Goal: Task Accomplishment & Management: Use online tool/utility

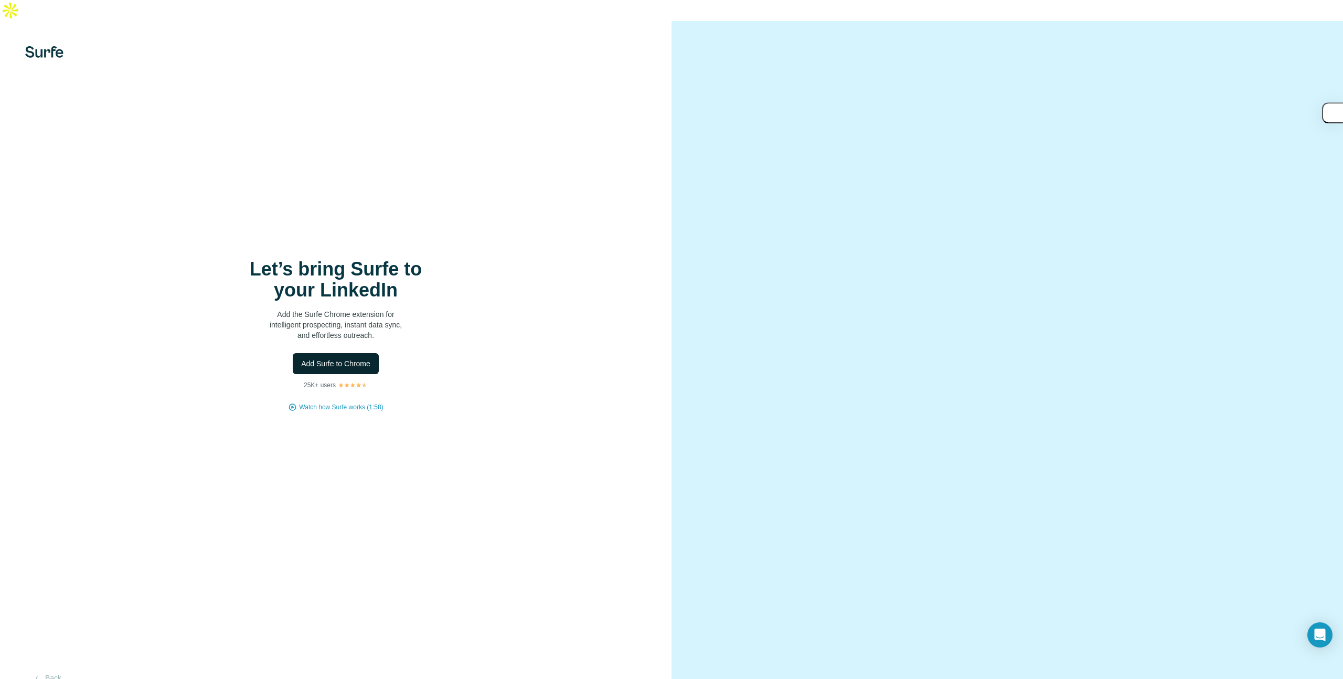
click at [359, 358] on span "Add Surfe to Chrome" at bounding box center [335, 363] width 69 height 10
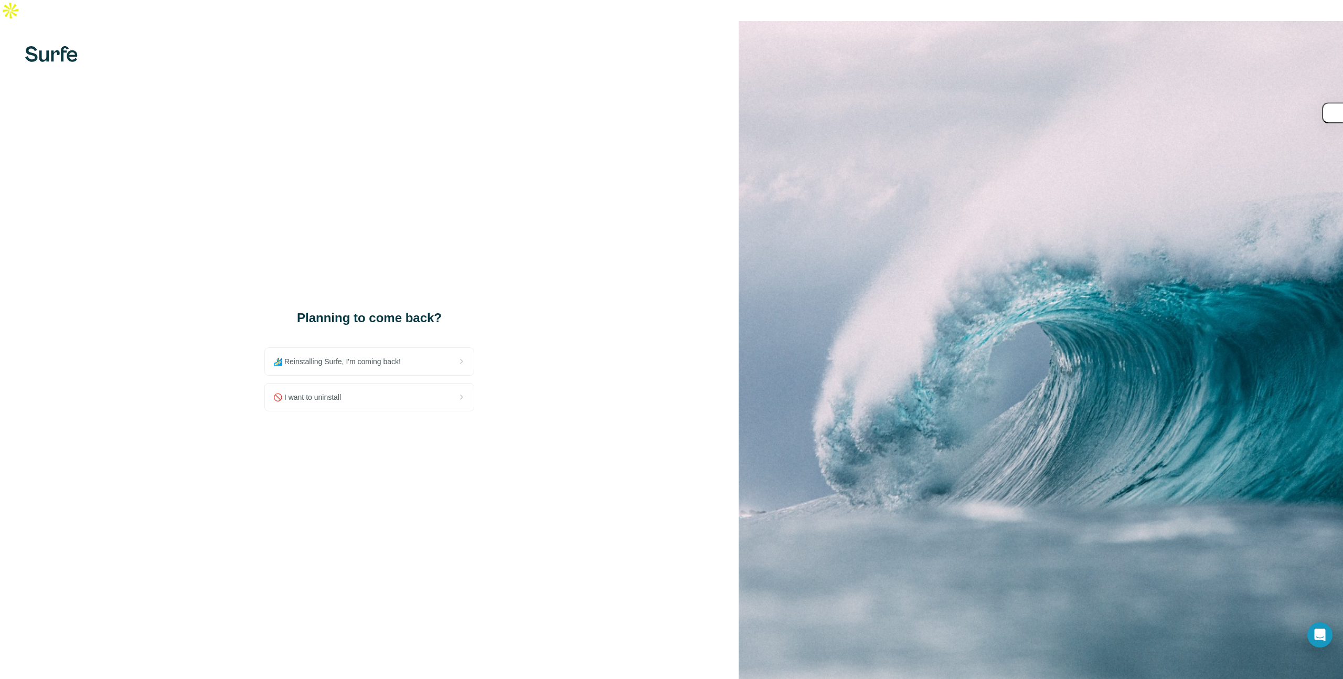
click at [1264, 49] on img at bounding box center [1041, 360] width 604 height 679
